Goal: Task Accomplishment & Management: Manage account settings

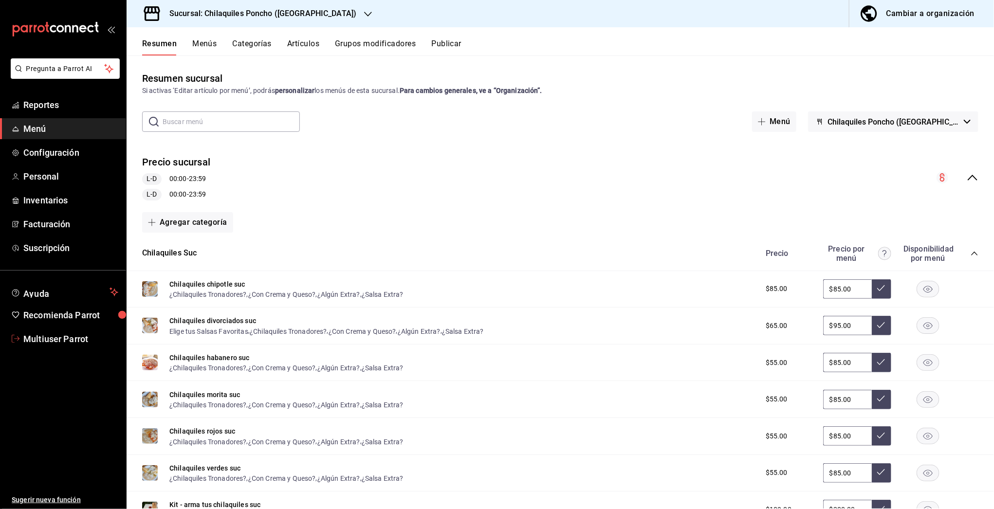
click at [78, 340] on span "Multiuser Parrot" at bounding box center [70, 338] width 95 height 13
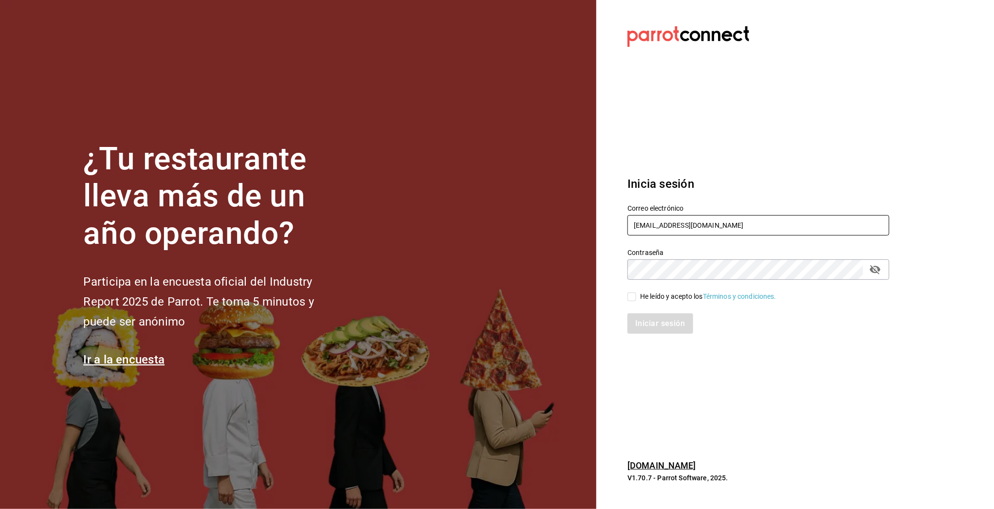
click at [647, 227] on input "multiuser@chilaquilesponcho.com" at bounding box center [758, 225] width 262 height 20
type input "sueno@deluna.com"
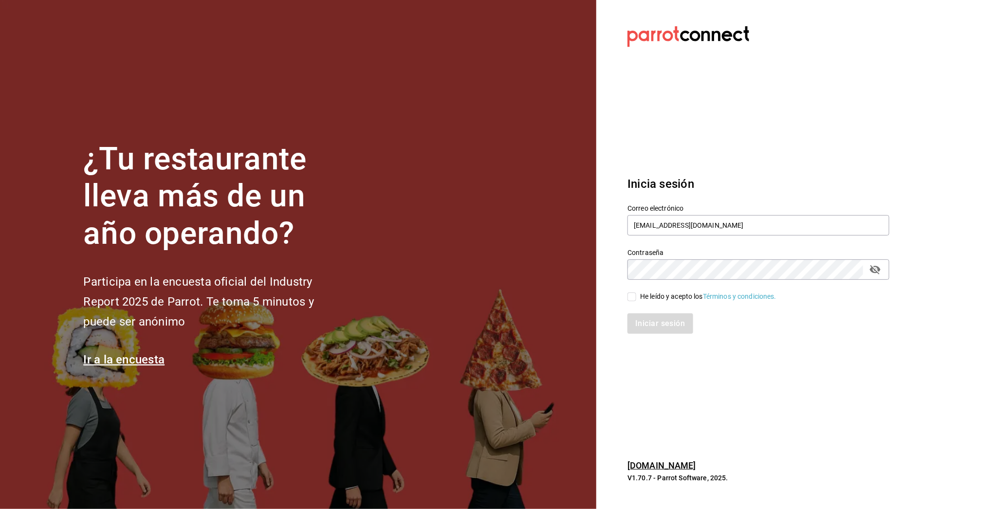
click at [634, 295] on input "He leído y acepto los Términos y condiciones." at bounding box center [631, 297] width 9 height 9
checkbox input "true"
click at [640, 314] on button "Iniciar sesión" at bounding box center [660, 323] width 66 height 20
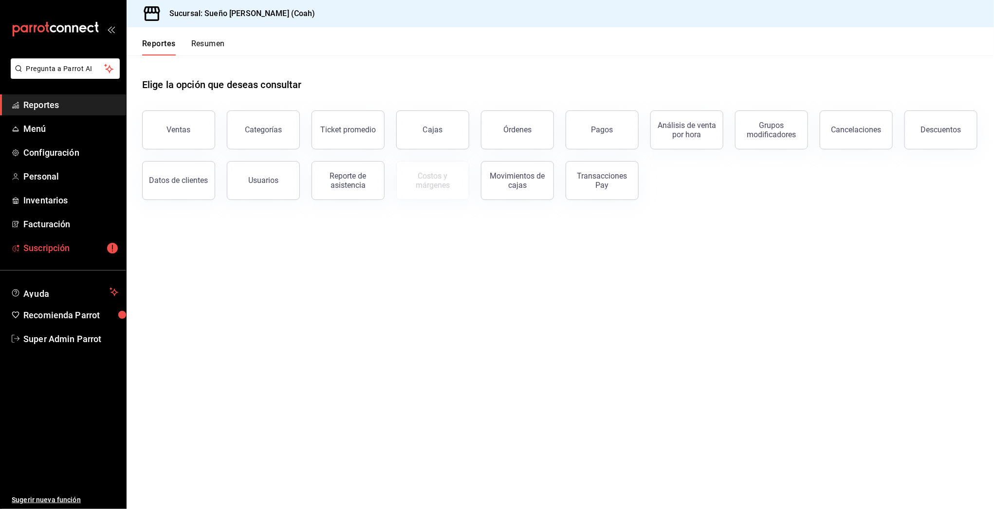
click at [81, 251] on span "Suscripción" at bounding box center [70, 247] width 95 height 13
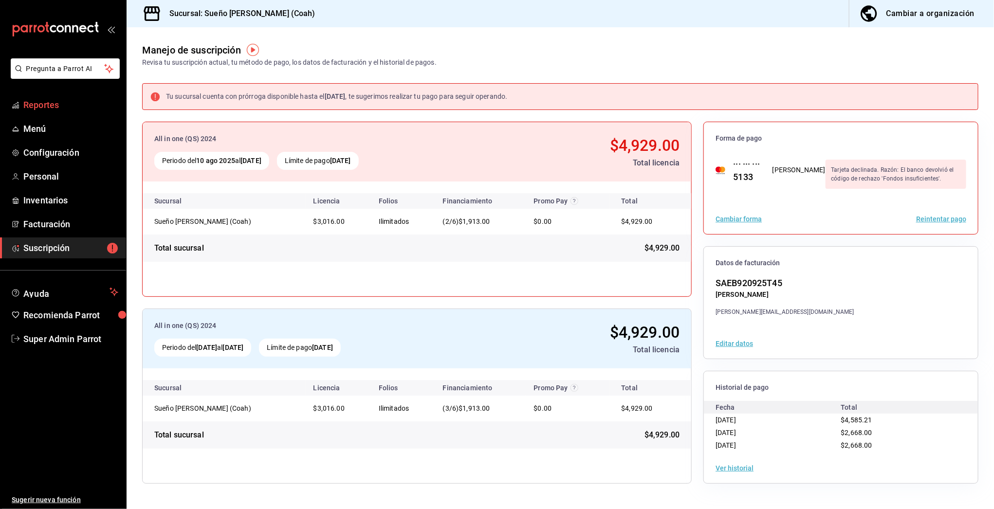
click at [42, 100] on span "Reportes" at bounding box center [70, 104] width 95 height 13
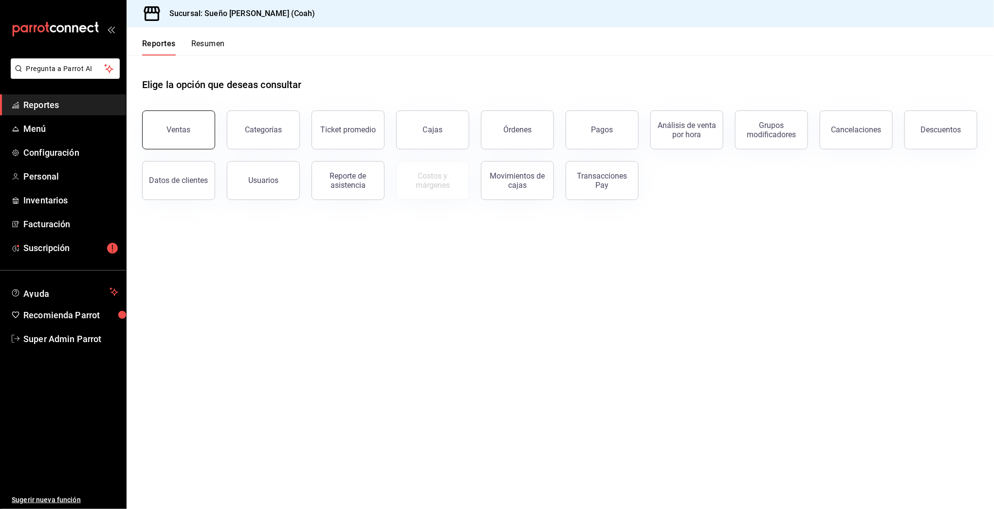
click at [159, 127] on button "Ventas" at bounding box center [178, 129] width 73 height 39
click at [159, 127] on html "Pregunta a Parrot AI Reportes Menú Configuración Personal Inventarios Facturaci…" at bounding box center [497, 254] width 994 height 509
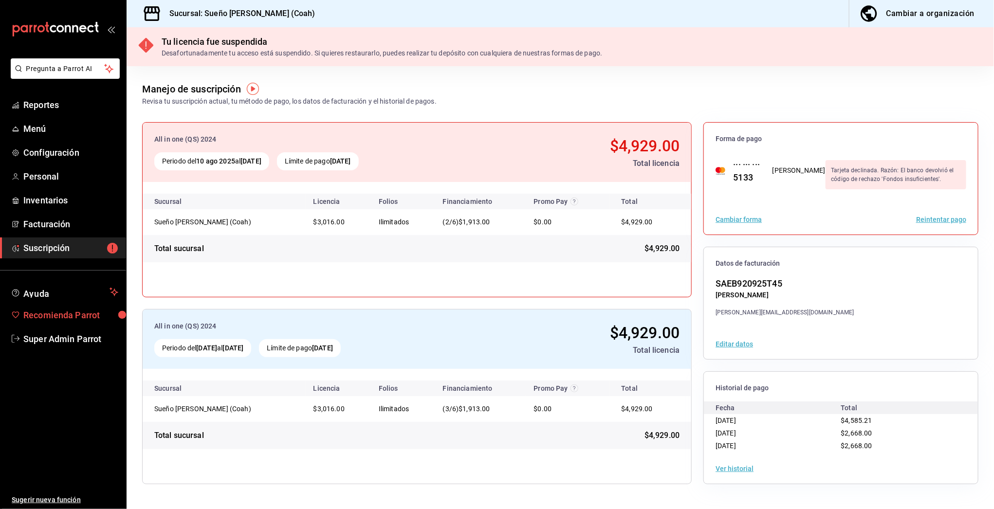
click at [68, 323] on link "Recomienda Parrot" at bounding box center [63, 315] width 126 height 21
click at [66, 342] on span "Super Admin Parrot" at bounding box center [70, 338] width 95 height 13
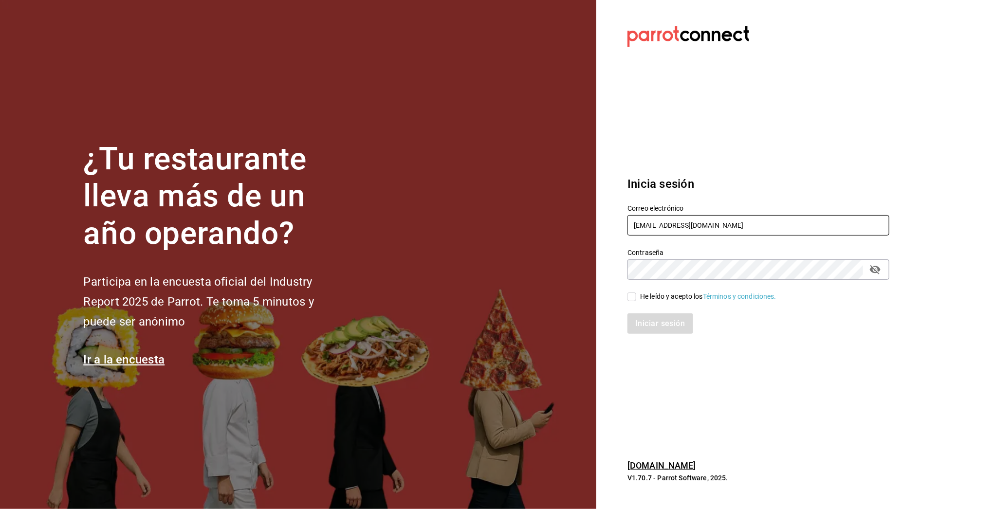
click at [638, 229] on input "sueno@deluna.com" at bounding box center [758, 225] width 262 height 20
drag, startPoint x: 705, startPoint y: 238, endPoint x: 675, endPoint y: 225, distance: 32.7
click at [702, 238] on div "Contraseña Contraseña" at bounding box center [753, 258] width 274 height 43
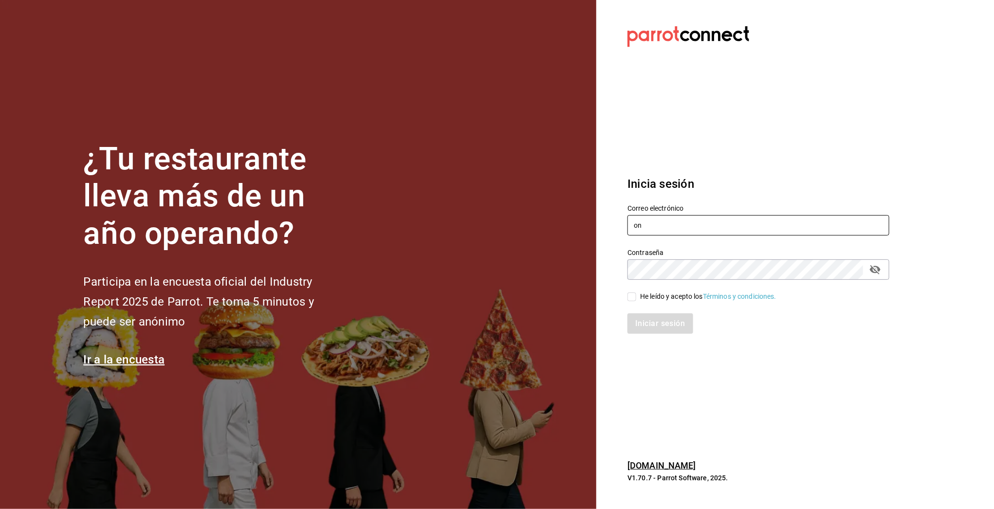
drag, startPoint x: 667, startPoint y: 224, endPoint x: 582, endPoint y: 223, distance: 85.2
click at [599, 224] on section "Datos incorrectos. Verifica que tu Correo o Contraseña estén bien escritos. Ini…" at bounding box center [754, 254] width 316 height 509
type input "ç"
paste input "shawarmaakbar@cdmx.com 5H4M42W4"
click at [731, 226] on input "shawarmaakbar@cdmx.com 5H4M42W4" at bounding box center [758, 225] width 262 height 20
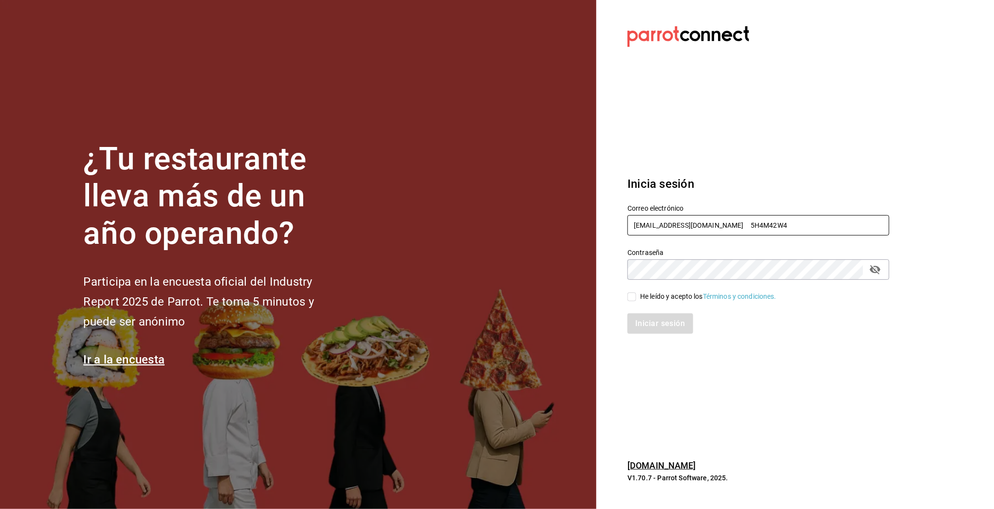
click at [732, 224] on input "shawarmaakbar@cdmx.com 5H4M42W4" at bounding box center [758, 225] width 262 height 20
click at [738, 224] on input "shawarmaakbar@cdmx.com 5H4M42W4" at bounding box center [758, 225] width 262 height 20
click at [737, 222] on input "shawarmaakbar@cdmx.com 5H4M42W4" at bounding box center [758, 225] width 262 height 20
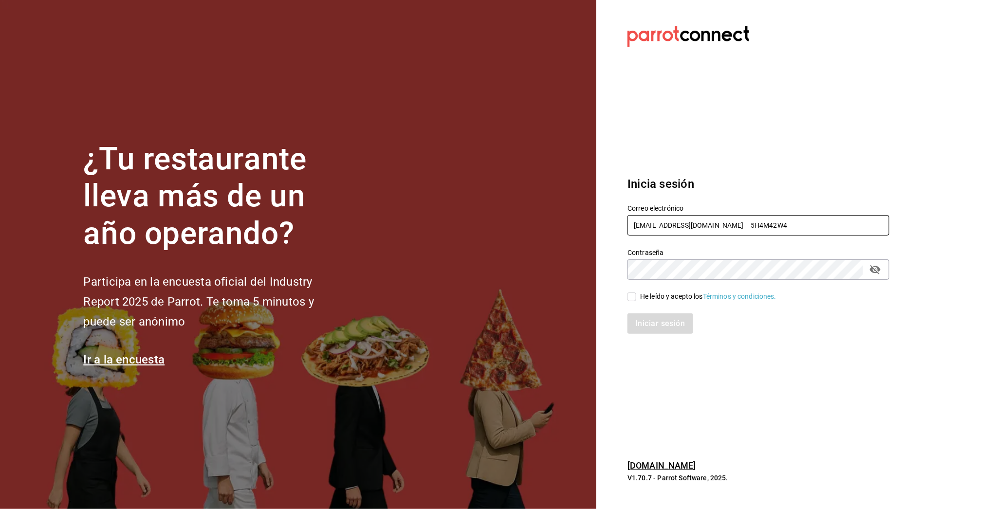
click at [737, 222] on input "shawarmaakbar@cdmx.com 5H4M42W4" at bounding box center [758, 225] width 262 height 20
drag, startPoint x: 733, startPoint y: 223, endPoint x: 799, endPoint y: 222, distance: 66.2
click at [798, 225] on input "shawarmaakbar@cdmx.com 5H4M42W4" at bounding box center [758, 225] width 262 height 20
type input "shawarmaakbar@cdmx.com"
click at [650, 289] on div "He leído y acepto los Términos y condiciones." at bounding box center [753, 291] width 274 height 22
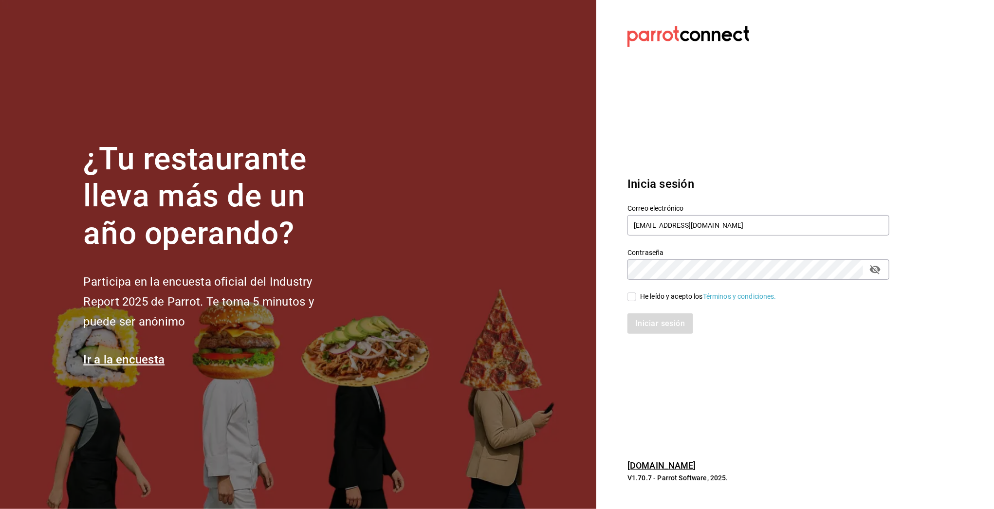
click at [648, 297] on div "He leído y acepto los Términos y condiciones." at bounding box center [708, 297] width 136 height 10
click at [636, 297] on input "He leído y acepto los Términos y condiciones." at bounding box center [631, 297] width 9 height 9
checkbox input "true"
click at [650, 324] on button "Iniciar sesión" at bounding box center [660, 323] width 66 height 20
type input "shawarmaakbar@cdmx.com"
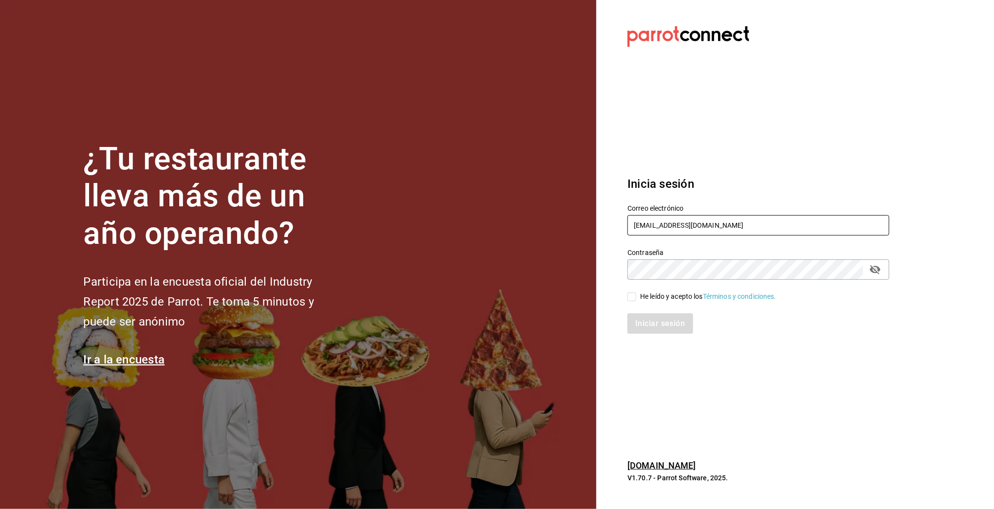
click at [668, 221] on input "shawarmaakbar@cdmx.com" at bounding box center [758, 225] width 262 height 20
click at [668, 219] on input "shawarmaakbar@cdmx.com" at bounding box center [758, 225] width 262 height 20
click at [672, 298] on div "He leído y acepto los Términos y condiciones." at bounding box center [708, 297] width 136 height 10
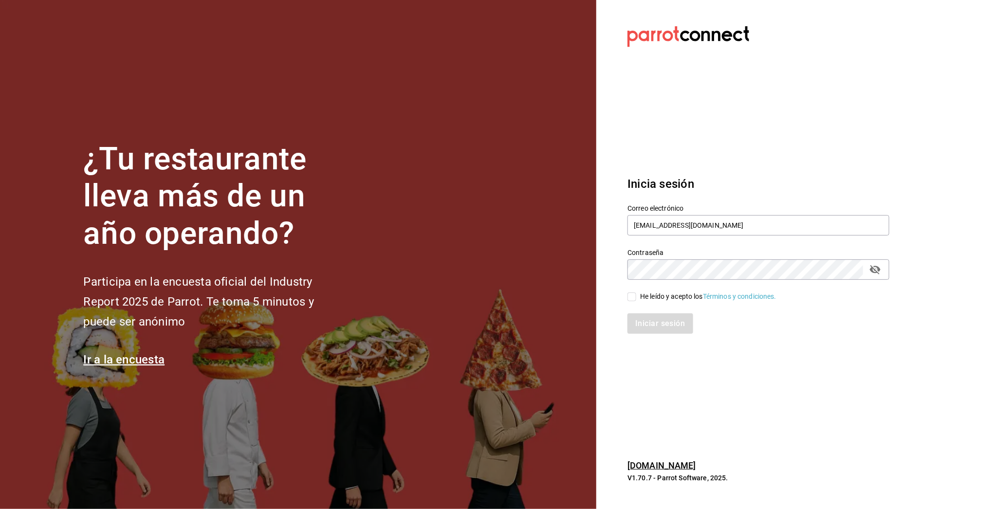
click at [636, 298] on input "He leído y acepto los Términos y condiciones." at bounding box center [631, 297] width 9 height 9
checkbox input "true"
click at [676, 326] on button "Iniciar sesión" at bounding box center [660, 323] width 66 height 20
click at [651, 225] on input "shawarmaakbar@cdmx.com" at bounding box center [758, 225] width 262 height 20
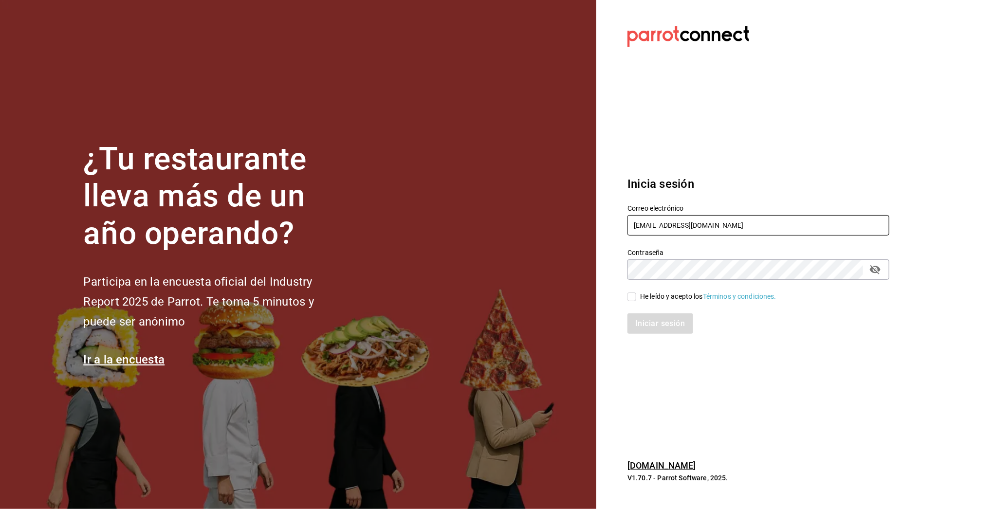
click at [651, 225] on input "shawarmaakbar@cdmx.com" at bounding box center [758, 225] width 262 height 20
paste input "caja@cdmx.com Parr0tConnec7"
click at [741, 223] on input "shawarmacaja@cdmx.com Parr0tConnec7" at bounding box center [758, 225] width 262 height 20
click at [742, 224] on input "shawarmacaja@cdmx.com Parr0tConnec7" at bounding box center [758, 225] width 262 height 20
type input "shawarmacaja@cdmx.com"
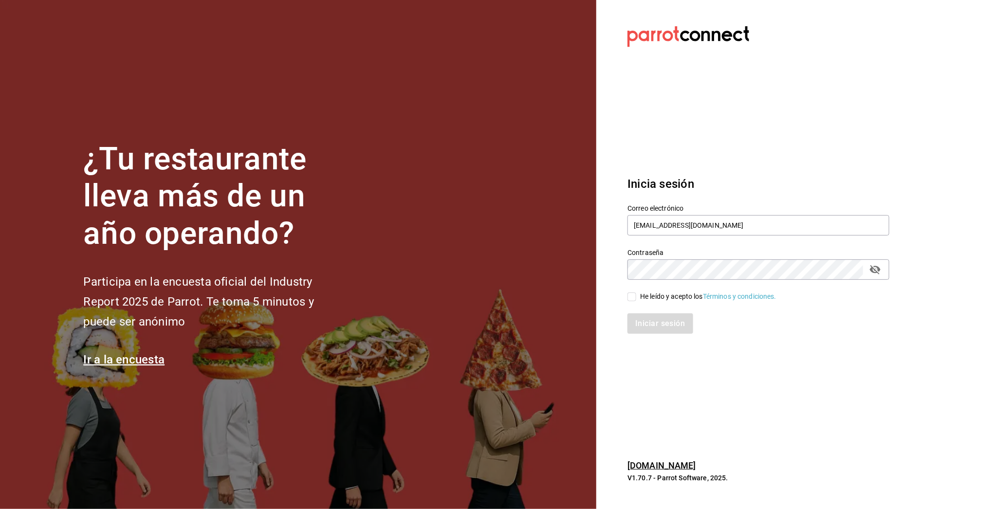
click at [660, 329] on div "Iniciar sesión" at bounding box center [758, 323] width 262 height 20
drag, startPoint x: 652, startPoint y: 295, endPoint x: 653, endPoint y: 313, distance: 18.0
click at [652, 295] on div "He leído y acepto los Términos y condiciones." at bounding box center [708, 297] width 136 height 10
click at [636, 295] on input "He leído y acepto los Términos y condiciones." at bounding box center [631, 297] width 9 height 9
checkbox input "true"
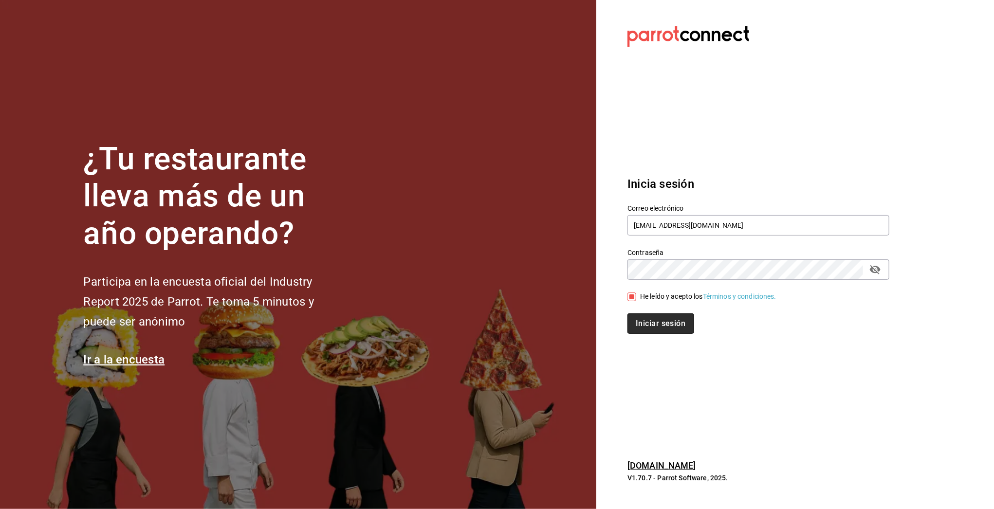
click at [655, 327] on button "Iniciar sesión" at bounding box center [660, 323] width 66 height 20
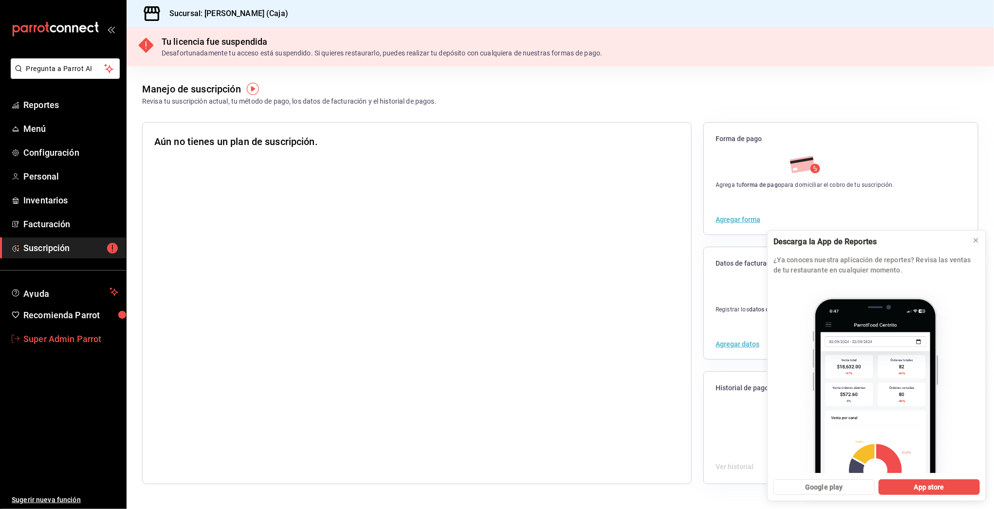
click at [39, 340] on span "Super Admin Parrot" at bounding box center [70, 338] width 95 height 13
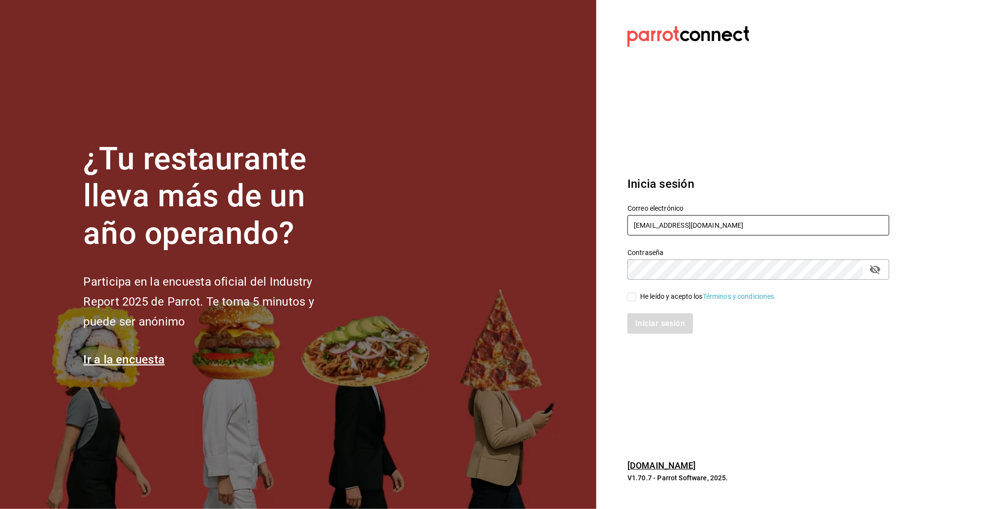
click at [688, 226] on input "shawarmaakbar@cdmx.com" at bounding box center [758, 225] width 262 height 20
type input "[EMAIL_ADDRESS][DOMAIN_NAME]"
click at [670, 300] on div "He leído y acepto los Términos y condiciones." at bounding box center [708, 297] width 136 height 10
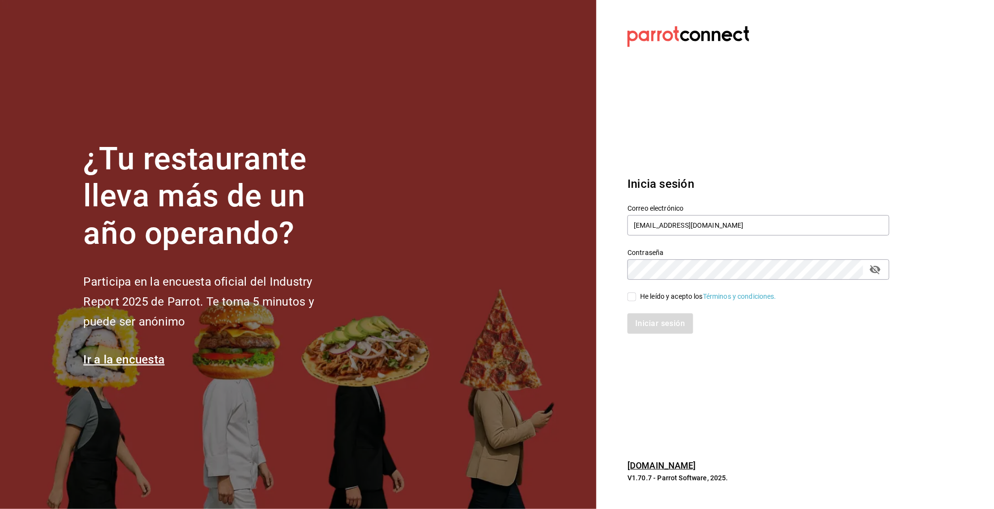
click at [636, 300] on input "He leído y acepto los Términos y condiciones." at bounding box center [631, 297] width 9 height 9
checkbox input "true"
click at [659, 334] on div "Inicia sesión Correo electrónico multiusuario@suculenta.com Contraseña Contrase…" at bounding box center [758, 255] width 262 height 183
click at [661, 330] on button "Iniciar sesión" at bounding box center [660, 323] width 66 height 20
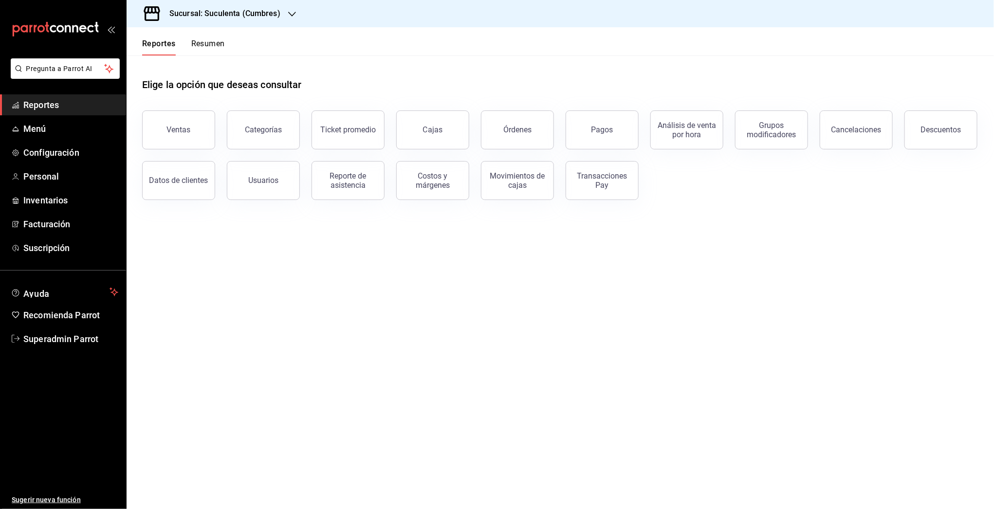
click at [239, 18] on h3 "Sucursal: Suculenta (Cumbres)" at bounding box center [221, 14] width 119 height 12
click at [239, 17] on div at bounding box center [497, 254] width 994 height 509
click at [51, 332] on span "Superadmin Parrot" at bounding box center [70, 338] width 95 height 13
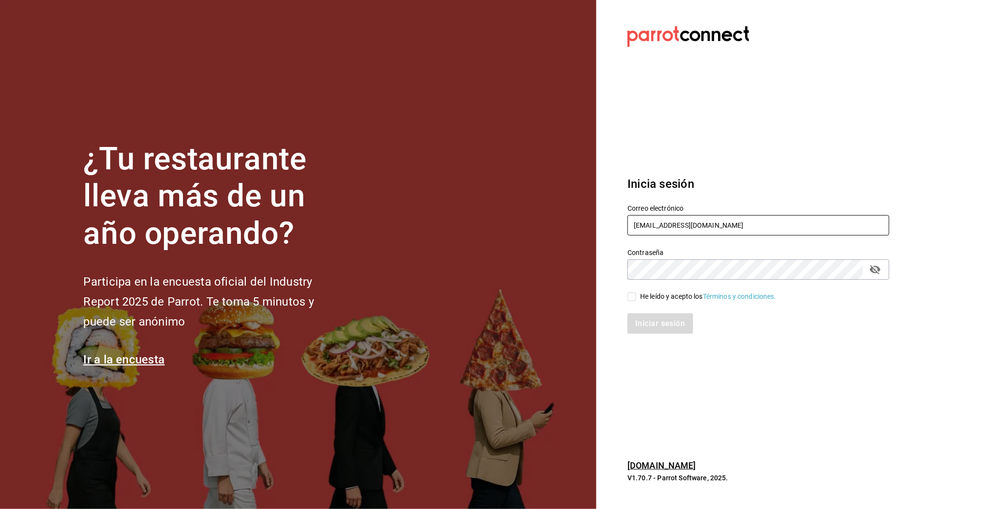
click at [676, 224] on input "[EMAIL_ADDRESS][DOMAIN_NAME]" at bounding box center [758, 225] width 262 height 20
type input "[EMAIL_ADDRESS][DOMAIN_NAME]"
click at [668, 296] on div "He leído y acepto los Términos y condiciones." at bounding box center [708, 297] width 136 height 10
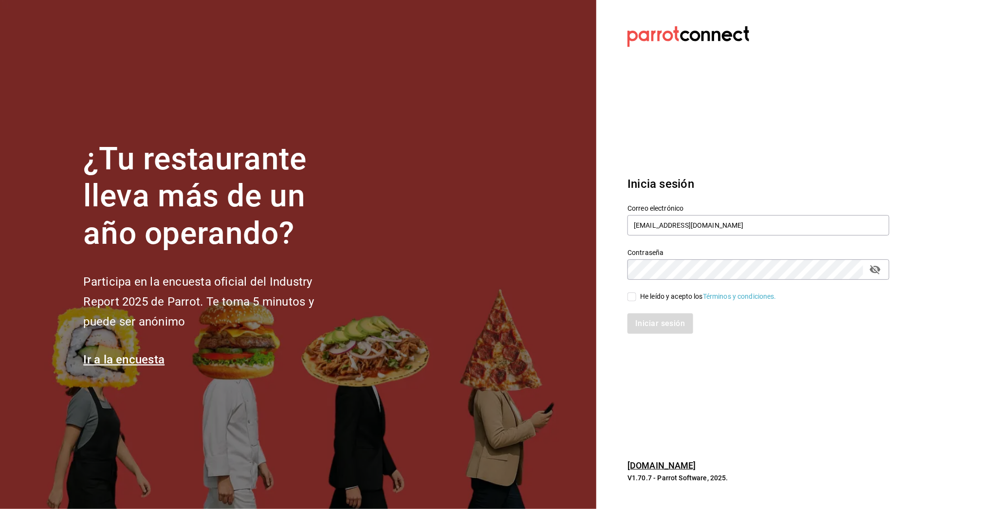
click at [636, 296] on input "He leído y acepto los Términos y condiciones." at bounding box center [631, 297] width 9 height 9
checkbox input "true"
click at [660, 319] on button "Iniciar sesión" at bounding box center [660, 323] width 66 height 20
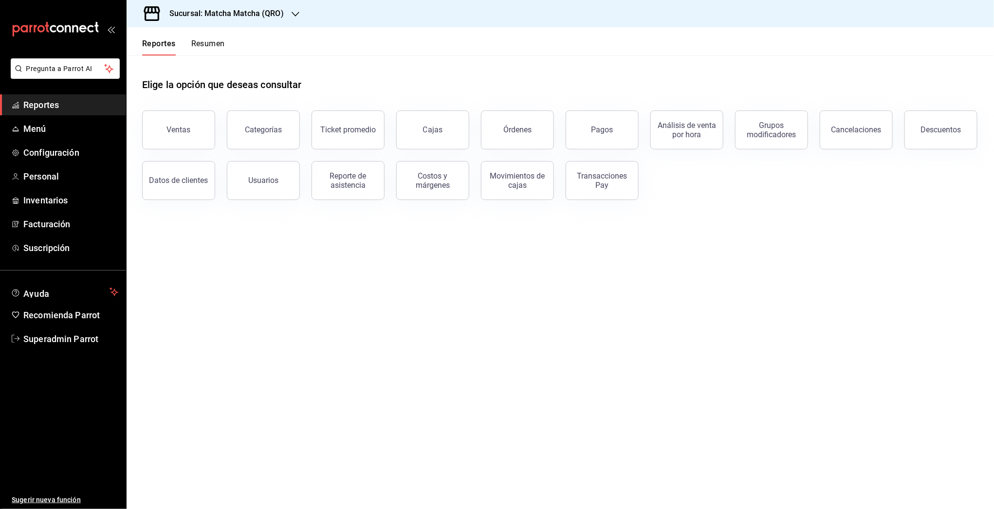
click at [238, 20] on div "Sucursal: Matcha Matcha (QRO)" at bounding box center [218, 13] width 169 height 27
click at [204, 65] on span "Matcha Matcha ([GEOGRAPHIC_DATA][PERSON_NAME])" at bounding box center [221, 64] width 175 height 10
click at [49, 134] on span "Menú" at bounding box center [70, 128] width 95 height 13
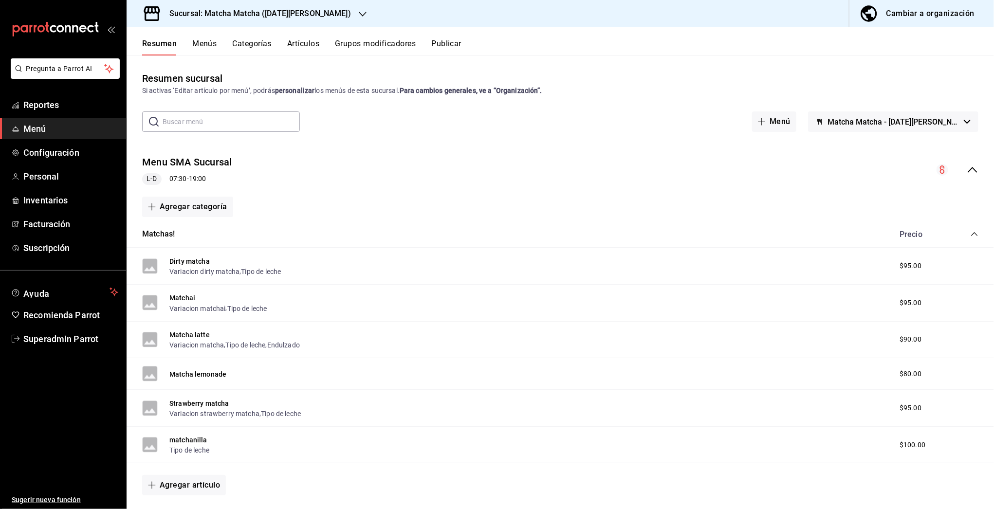
click at [967, 172] on icon "collapse-menu-row" at bounding box center [973, 170] width 12 height 12
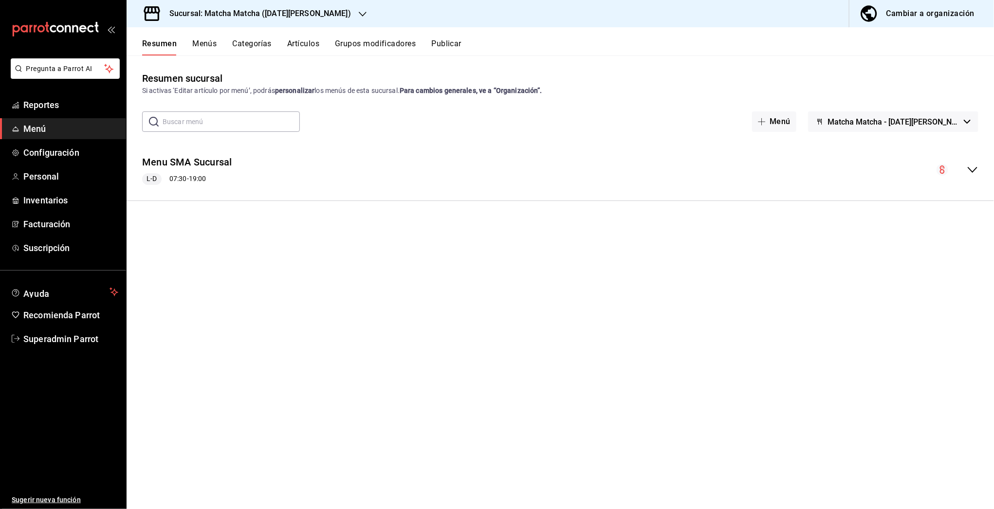
click at [923, 12] on div "Cambiar a organización" at bounding box center [930, 14] width 88 height 14
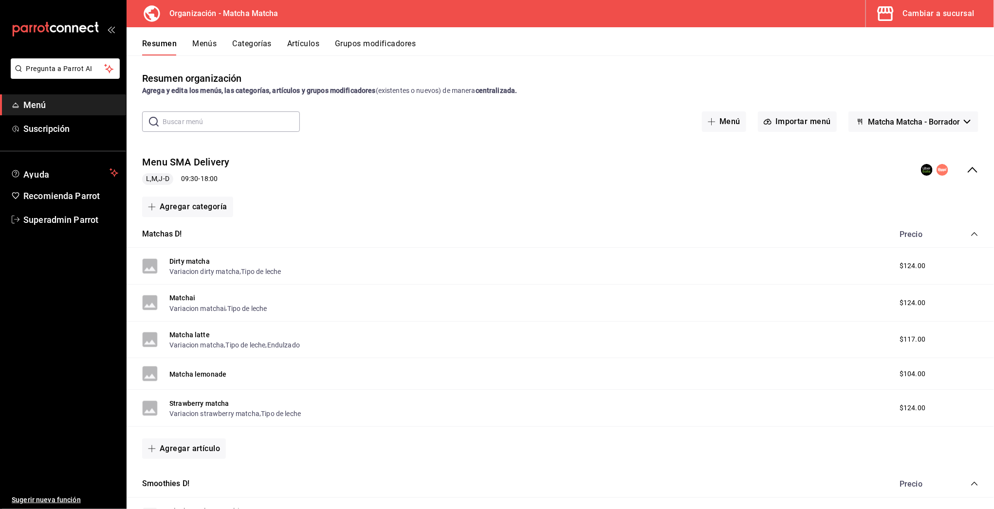
click at [968, 168] on icon "collapse-menu-row" at bounding box center [973, 170] width 10 height 6
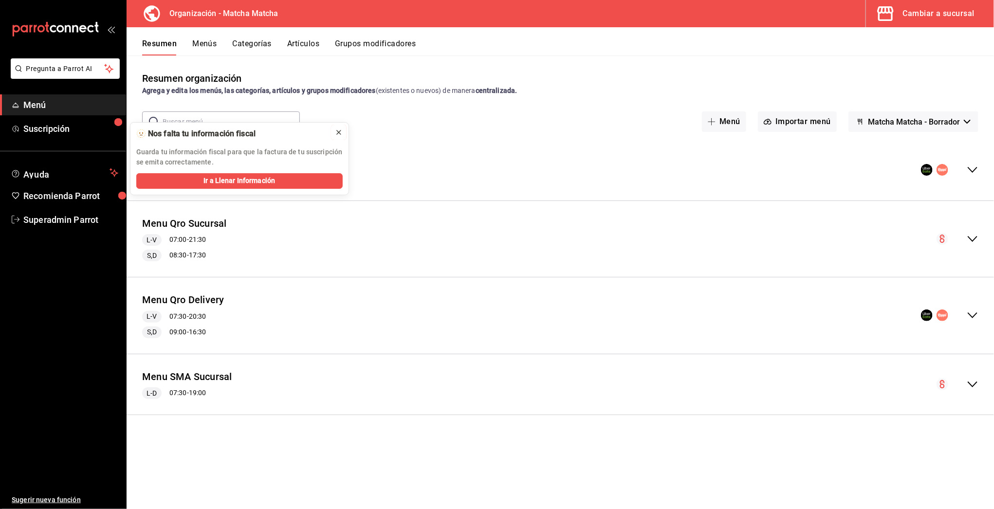
click at [340, 133] on icon at bounding box center [339, 133] width 8 height 8
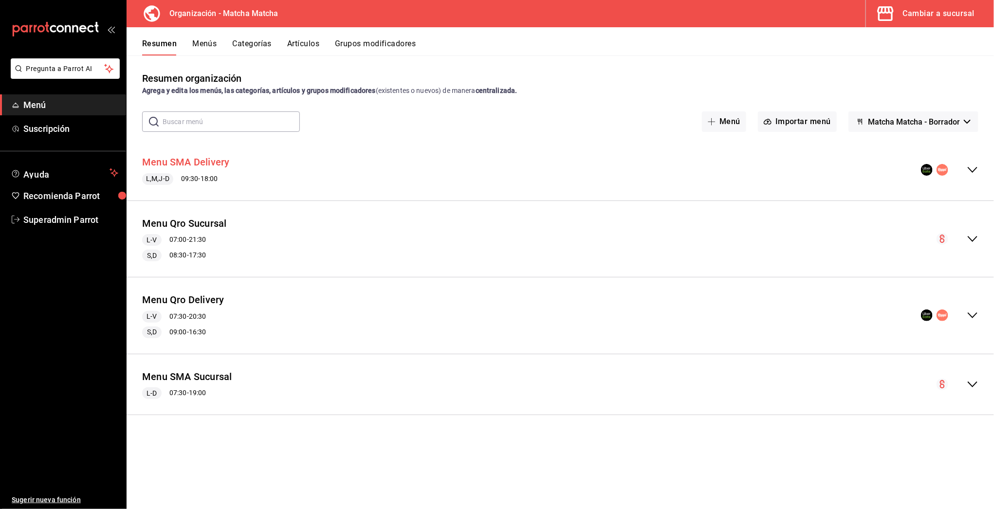
click at [182, 157] on button "Menu SMA Delivery" at bounding box center [186, 162] width 88 height 14
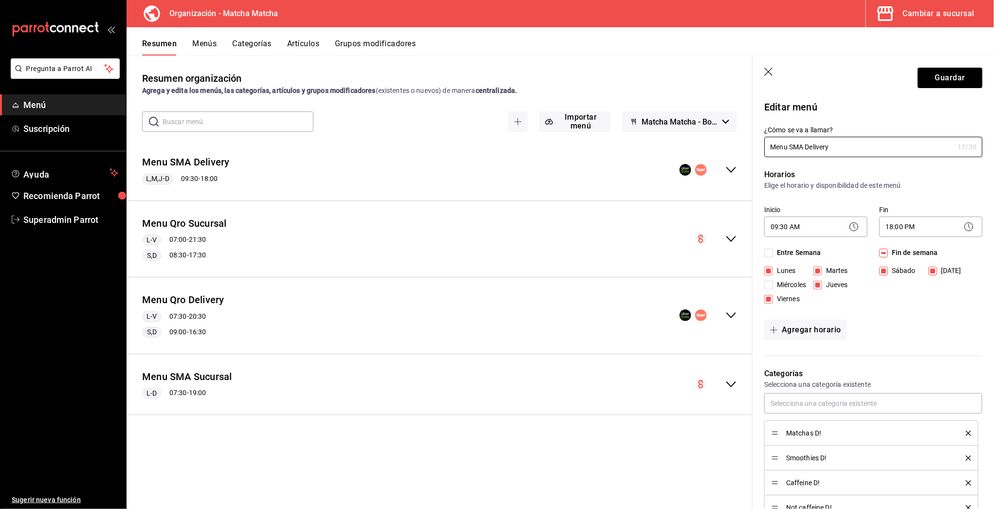
click at [772, 71] on icon "button" at bounding box center [769, 73] width 10 height 10
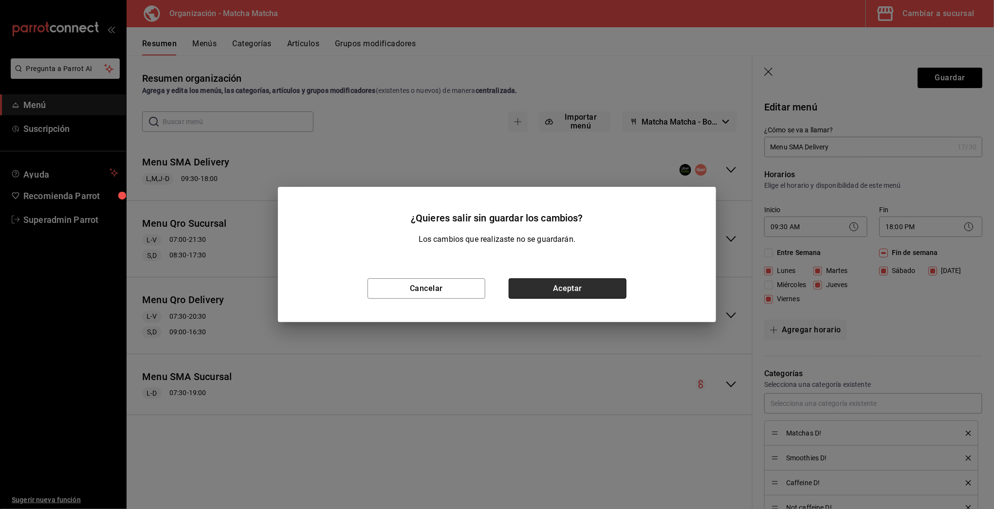
click at [597, 292] on button "Aceptar" at bounding box center [568, 288] width 118 height 20
checkbox input "false"
type input "1758655748905"
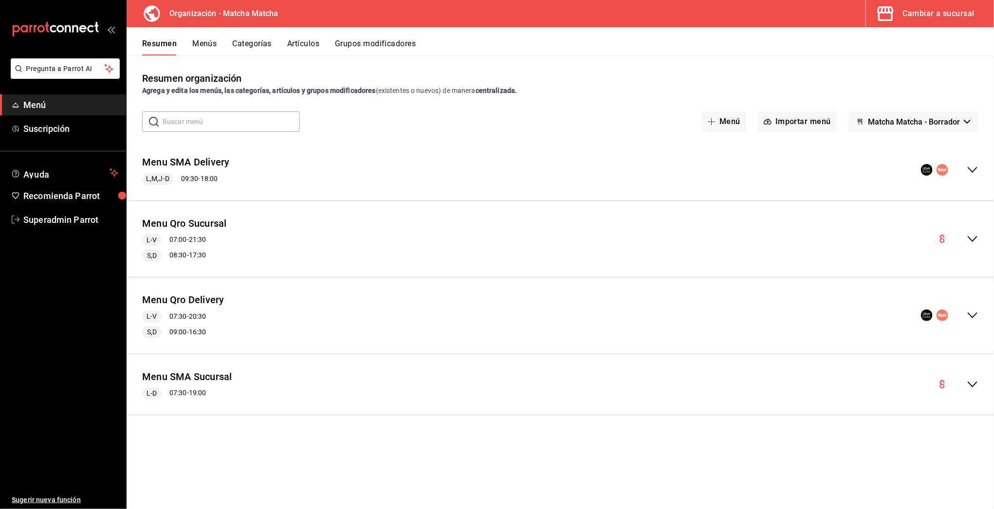
checkbox input "false"
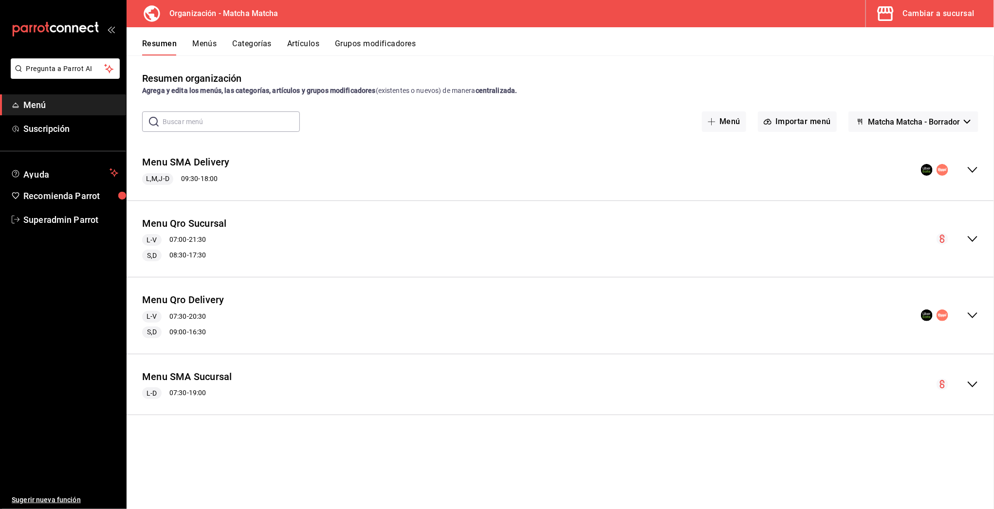
checkbox input "false"
click at [977, 164] on icon "collapse-menu-row" at bounding box center [973, 170] width 12 height 12
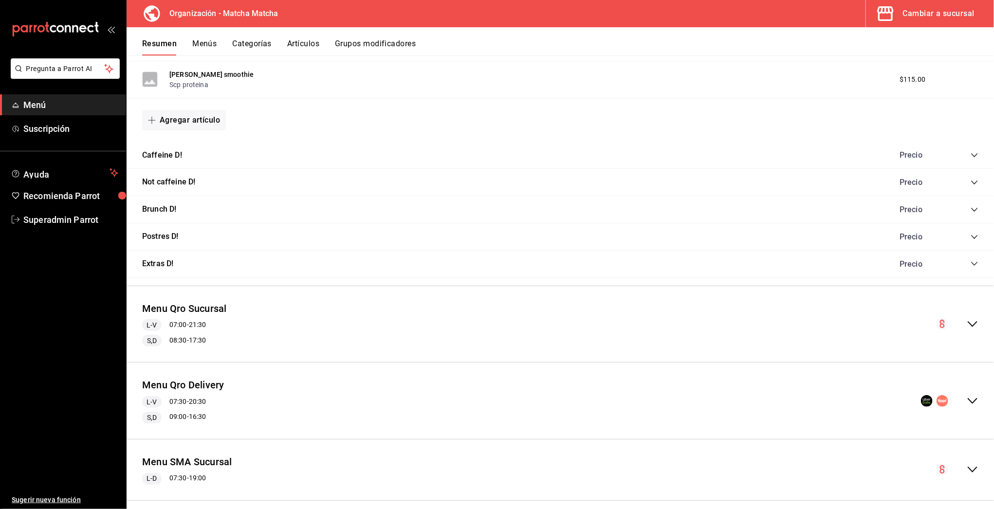
scroll to position [521, 0]
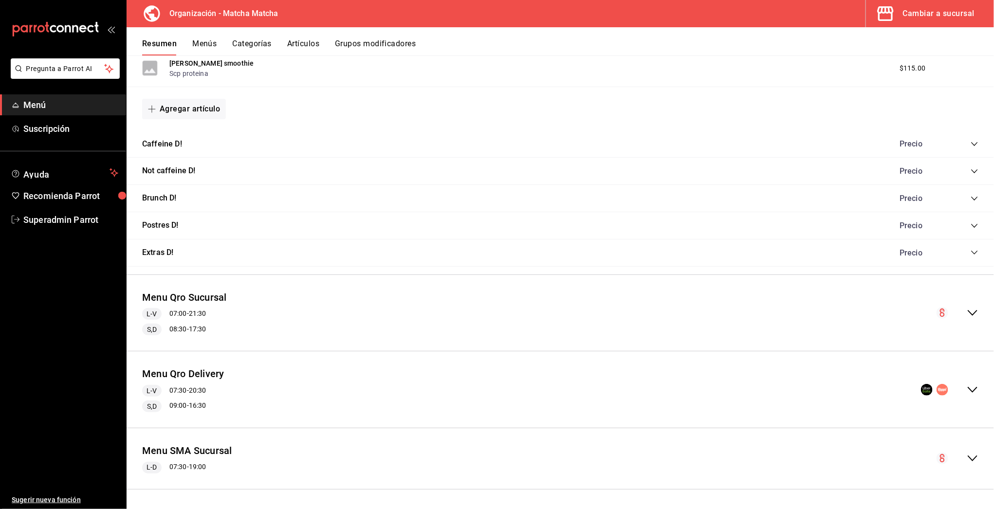
click at [961, 464] on div "Menu SMA Sucursal L-D 07:30 - 19:00" at bounding box center [560, 458] width 867 height 45
click at [967, 385] on icon "collapse-menu-row" at bounding box center [973, 390] width 12 height 12
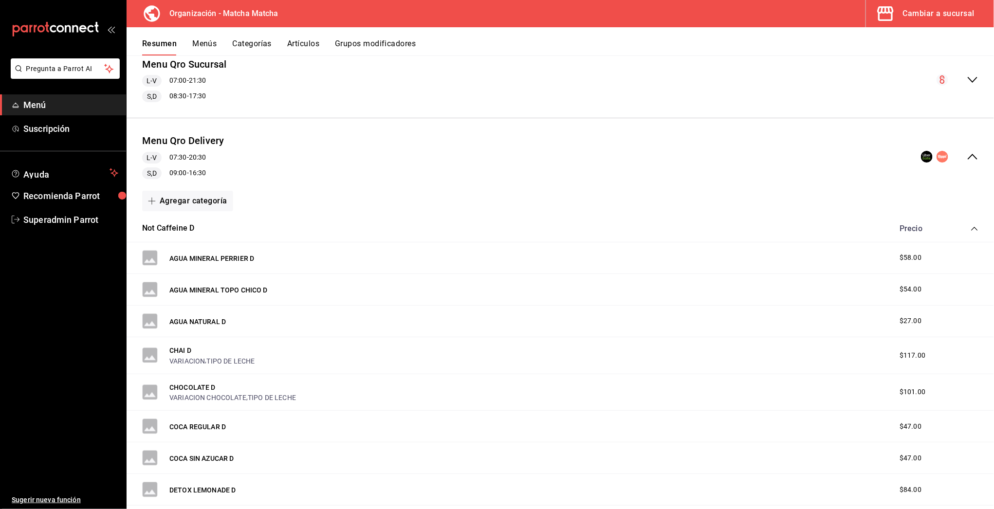
scroll to position [0, 0]
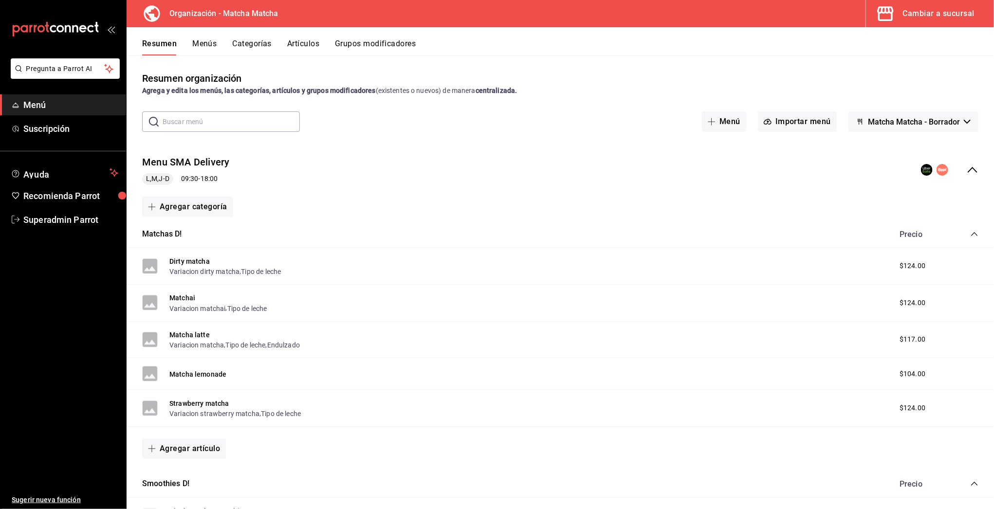
click at [970, 169] on div "Menu SMA Delivery L,M,J-D 09:30 - 18:00" at bounding box center [560, 169] width 867 height 45
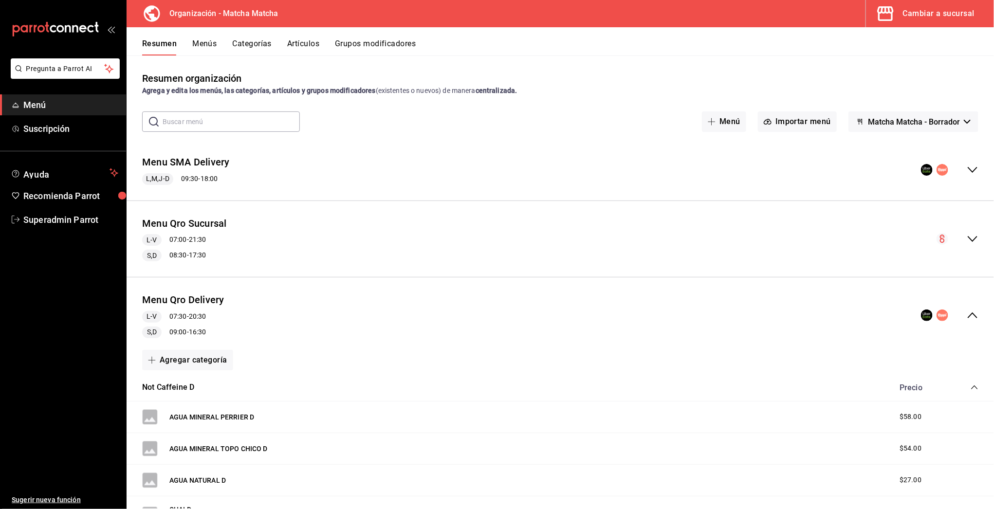
click at [200, 45] on button "Menús" at bounding box center [204, 47] width 24 height 17
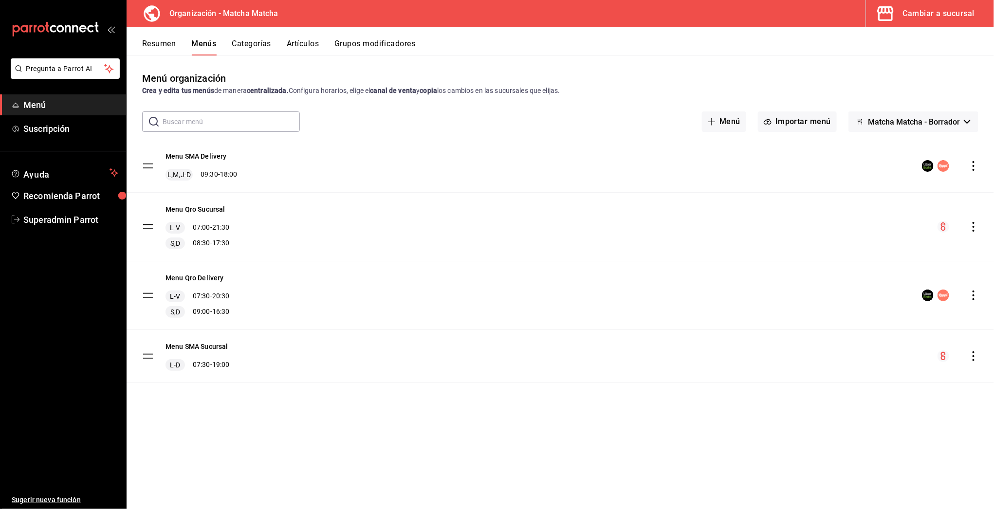
click at [974, 167] on icon "actions" at bounding box center [974, 166] width 10 height 10
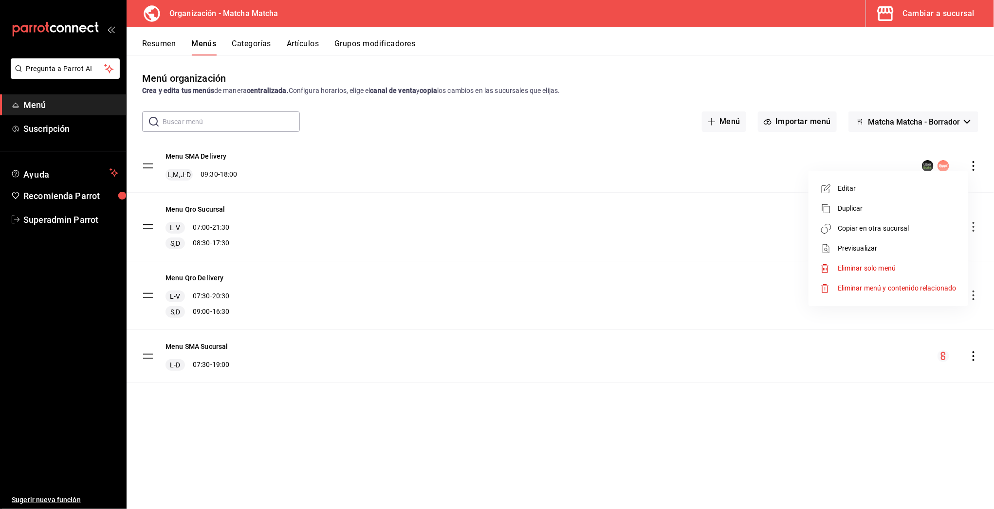
click at [922, 228] on span "Copiar en otra sucursal" at bounding box center [897, 228] width 119 height 10
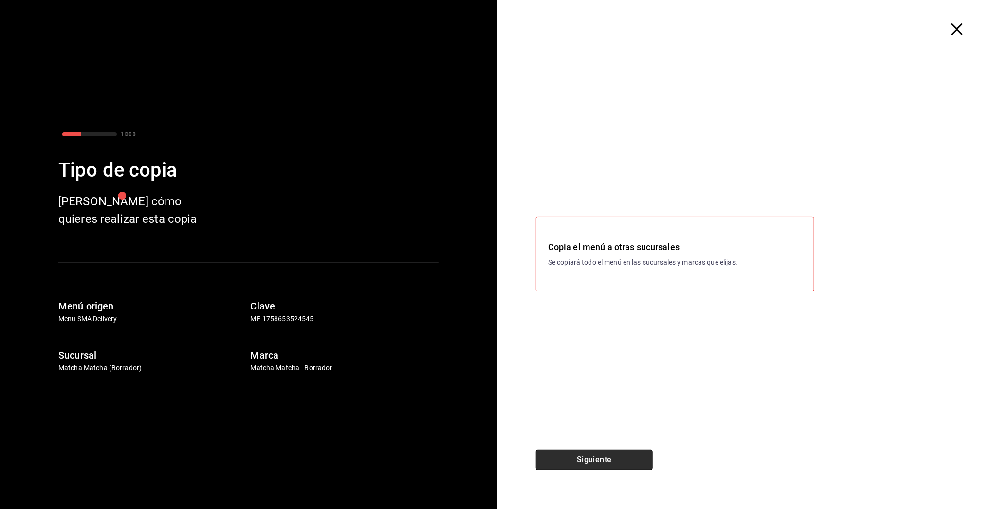
click at [596, 467] on button "Siguiente" at bounding box center [594, 460] width 117 height 20
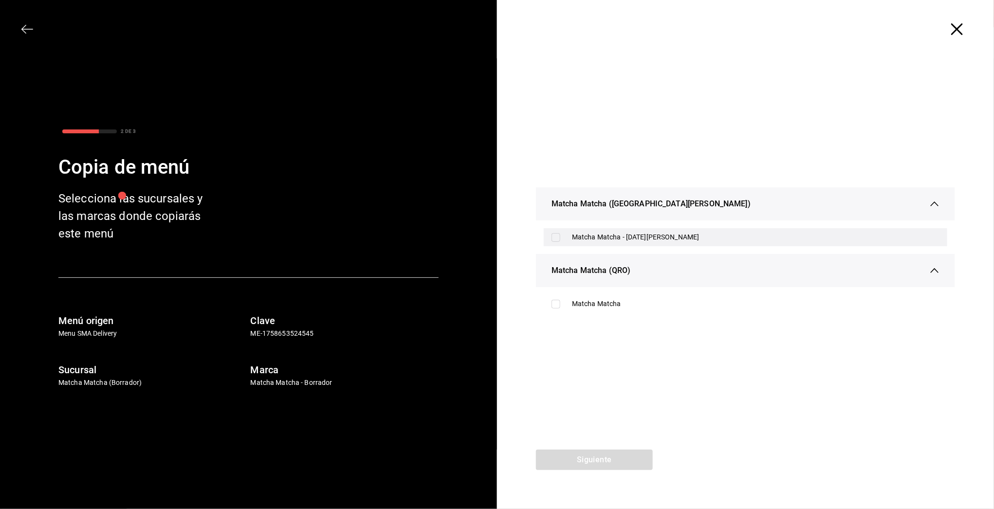
click at [633, 237] on div "Matcha Matcha - [DATE][PERSON_NAME]" at bounding box center [756, 237] width 368 height 10
checkbox input "true"
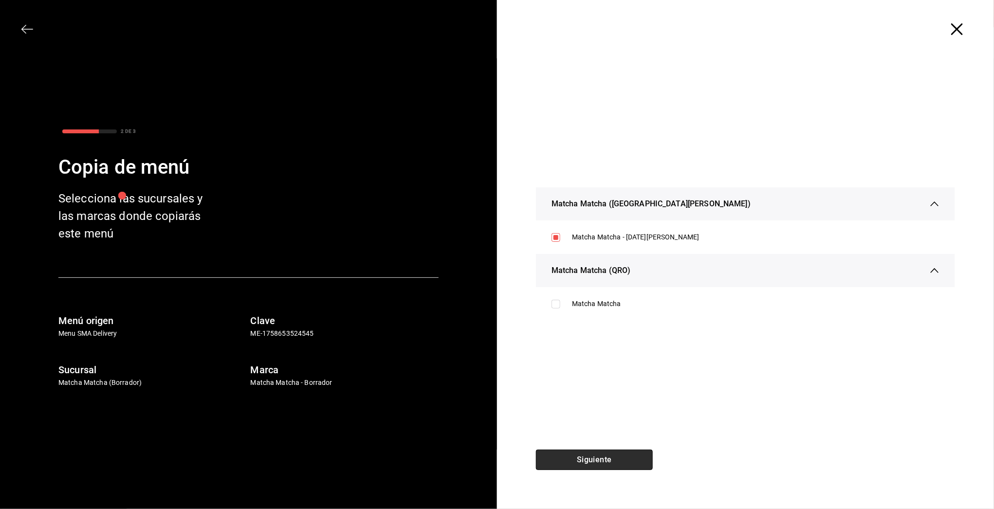
click at [612, 459] on button "Siguiente" at bounding box center [594, 460] width 117 height 20
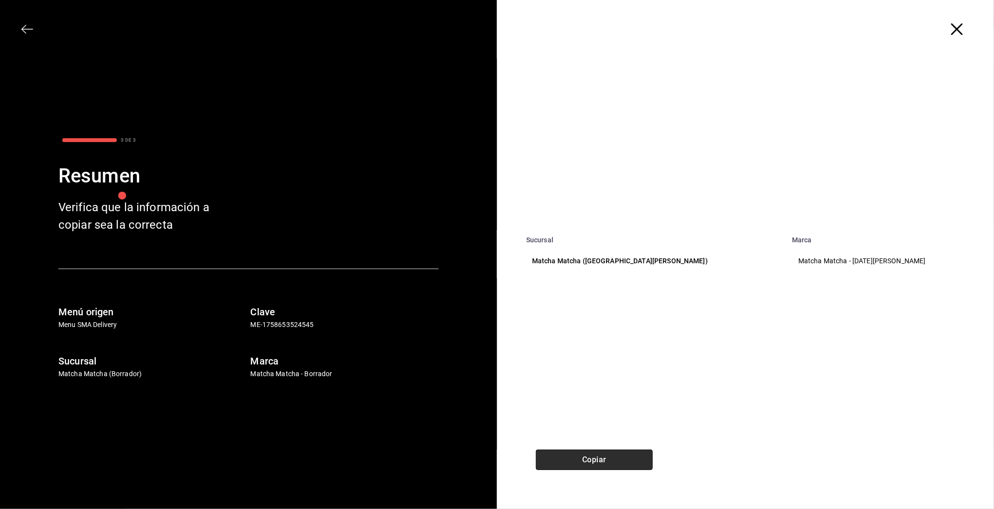
click at [612, 459] on button "Copiar" at bounding box center [594, 460] width 117 height 20
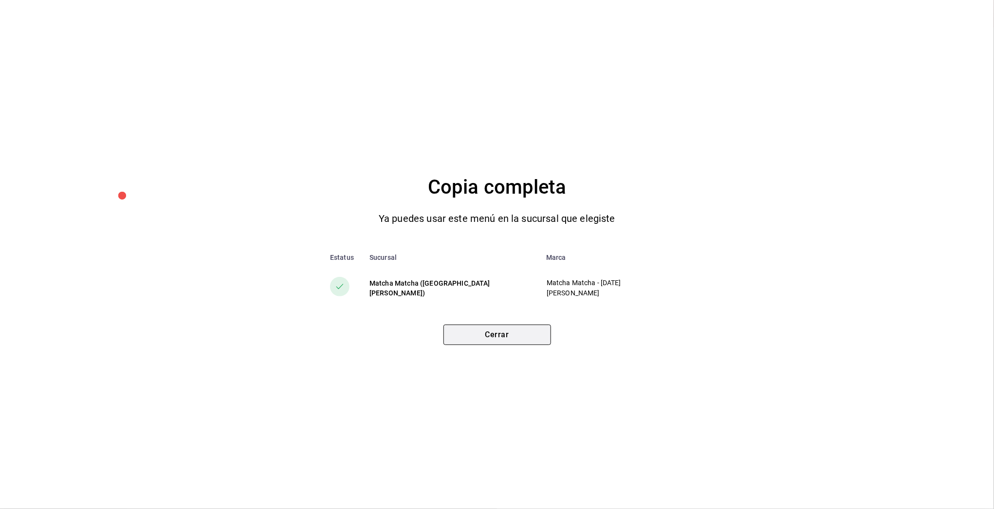
click at [519, 332] on button "Cerrar" at bounding box center [497, 335] width 108 height 20
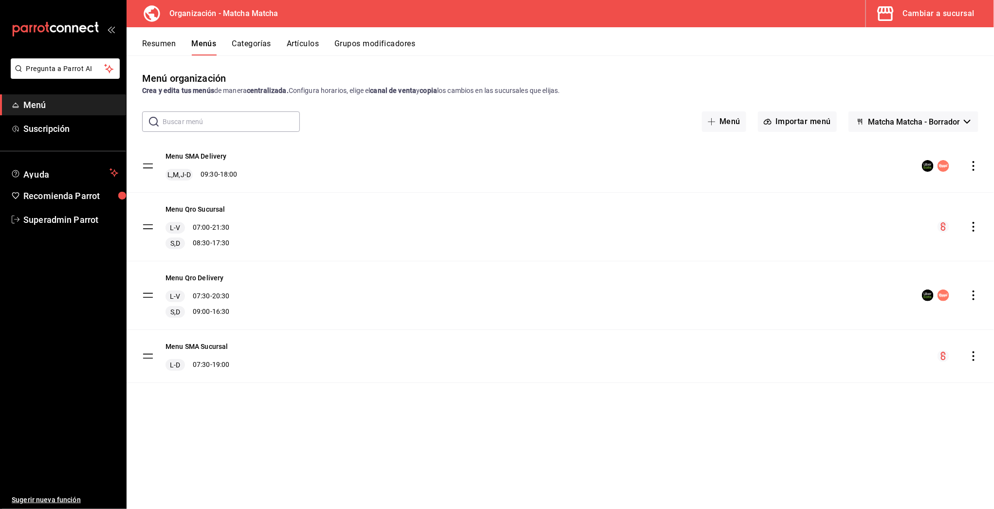
click at [23, 106] on span "Menú" at bounding box center [70, 104] width 95 height 13
